Goal: Information Seeking & Learning: Understand process/instructions

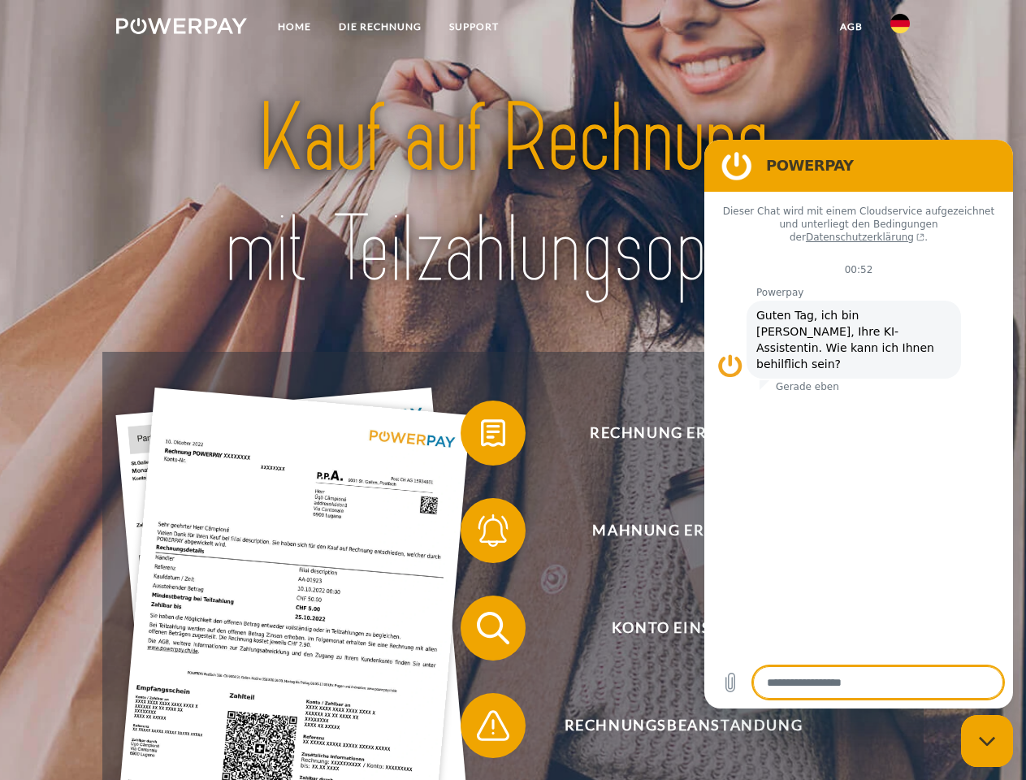
click at [181, 28] on img at bounding box center [181, 26] width 131 height 16
click at [900, 28] on img at bounding box center [899, 23] width 19 height 19
click at [850, 27] on link "agb" at bounding box center [851, 26] width 50 height 29
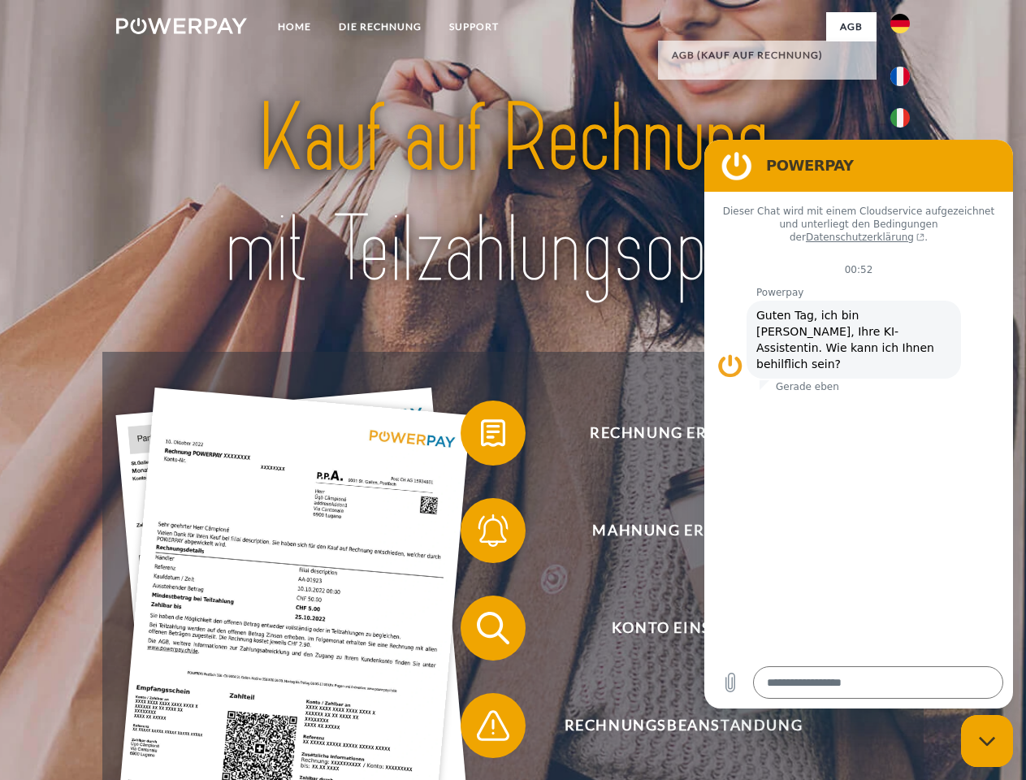
click at [481, 436] on span at bounding box center [468, 432] width 81 height 81
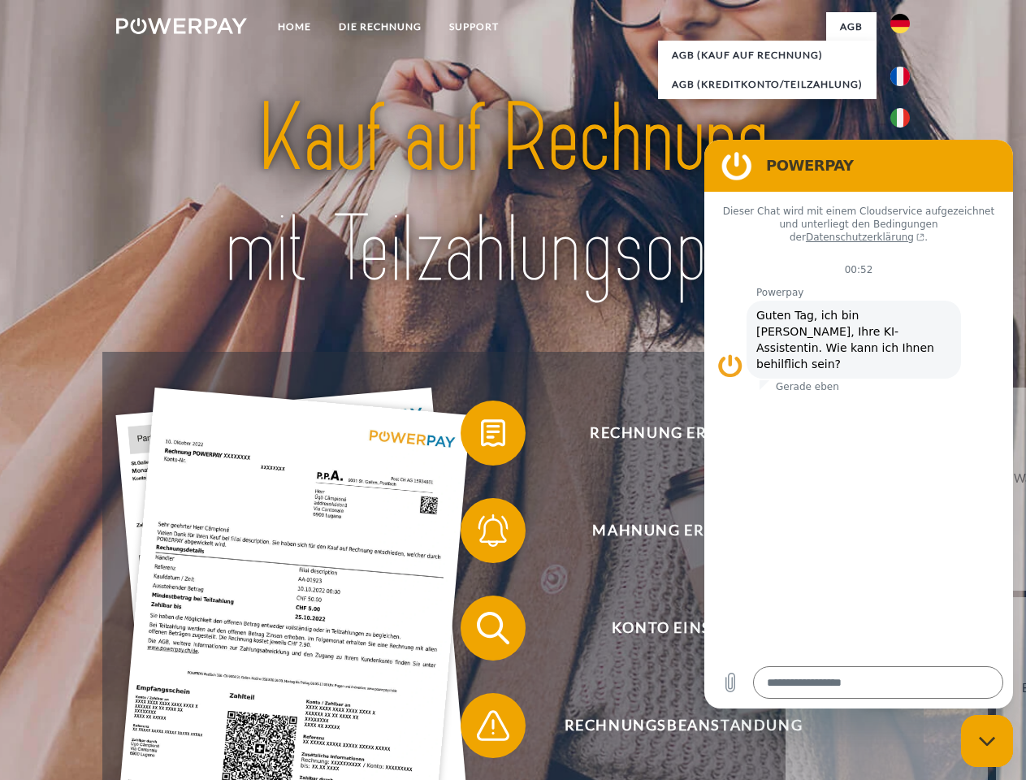
click at [481, 534] on span at bounding box center [468, 530] width 81 height 81
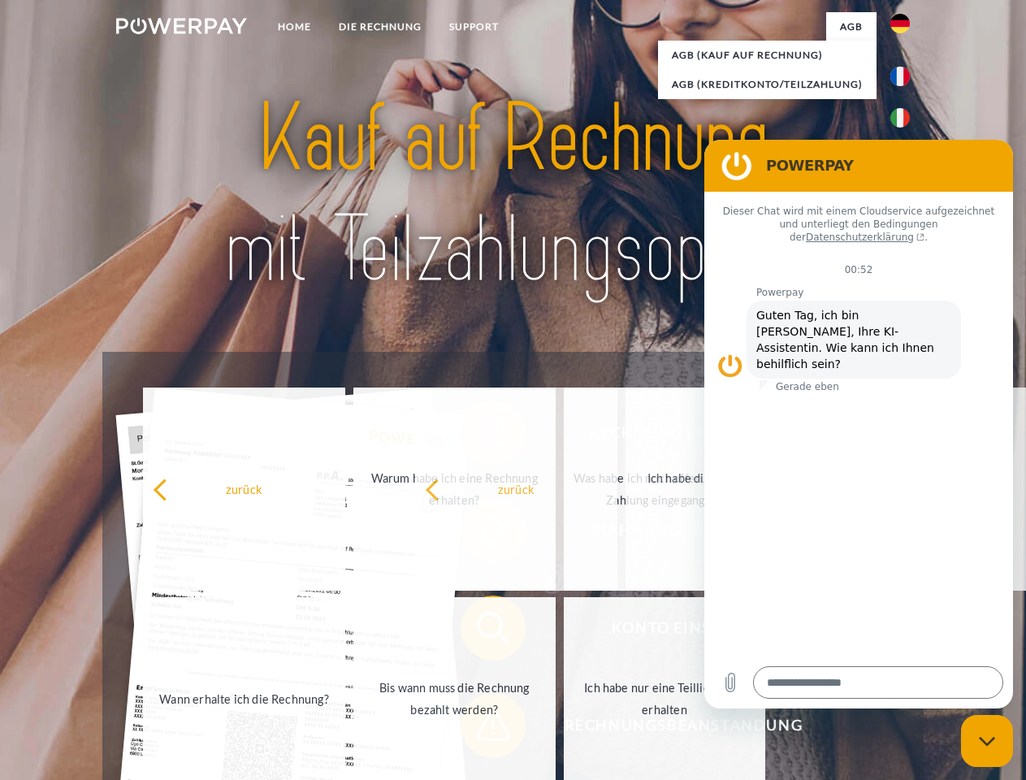
click at [481, 728] on span at bounding box center [468, 725] width 81 height 81
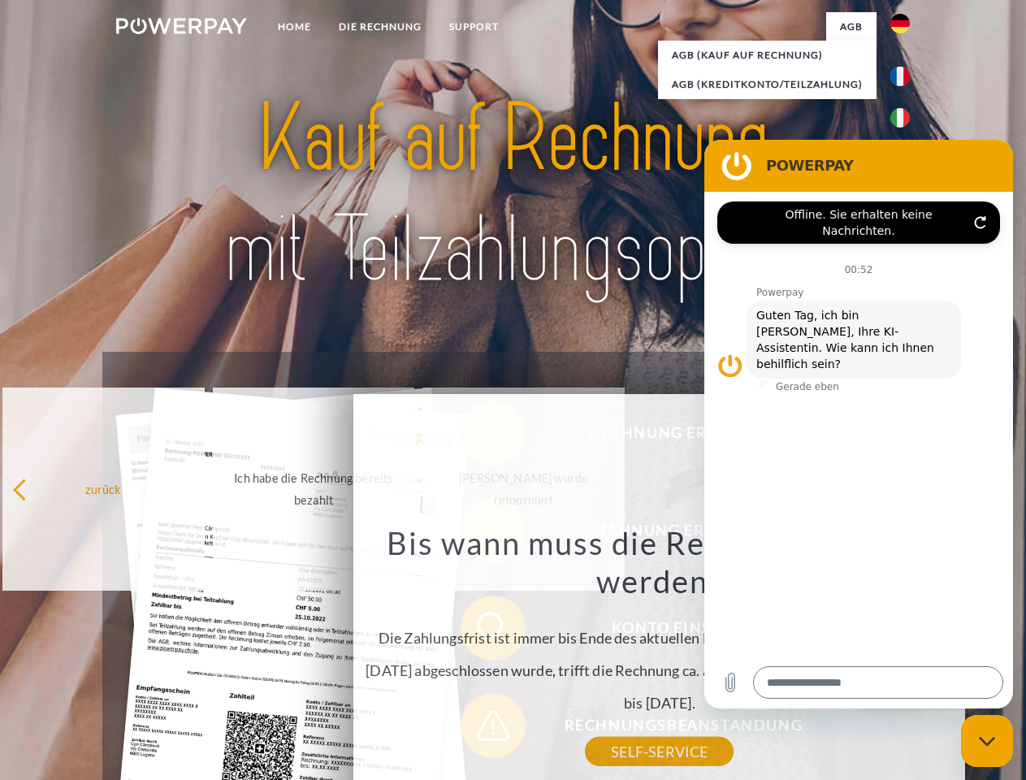
click at [987, 741] on icon "Messaging-Fenster schließen" at bounding box center [986, 741] width 17 height 11
type textarea "*"
